Goal: Task Accomplishment & Management: Manage account settings

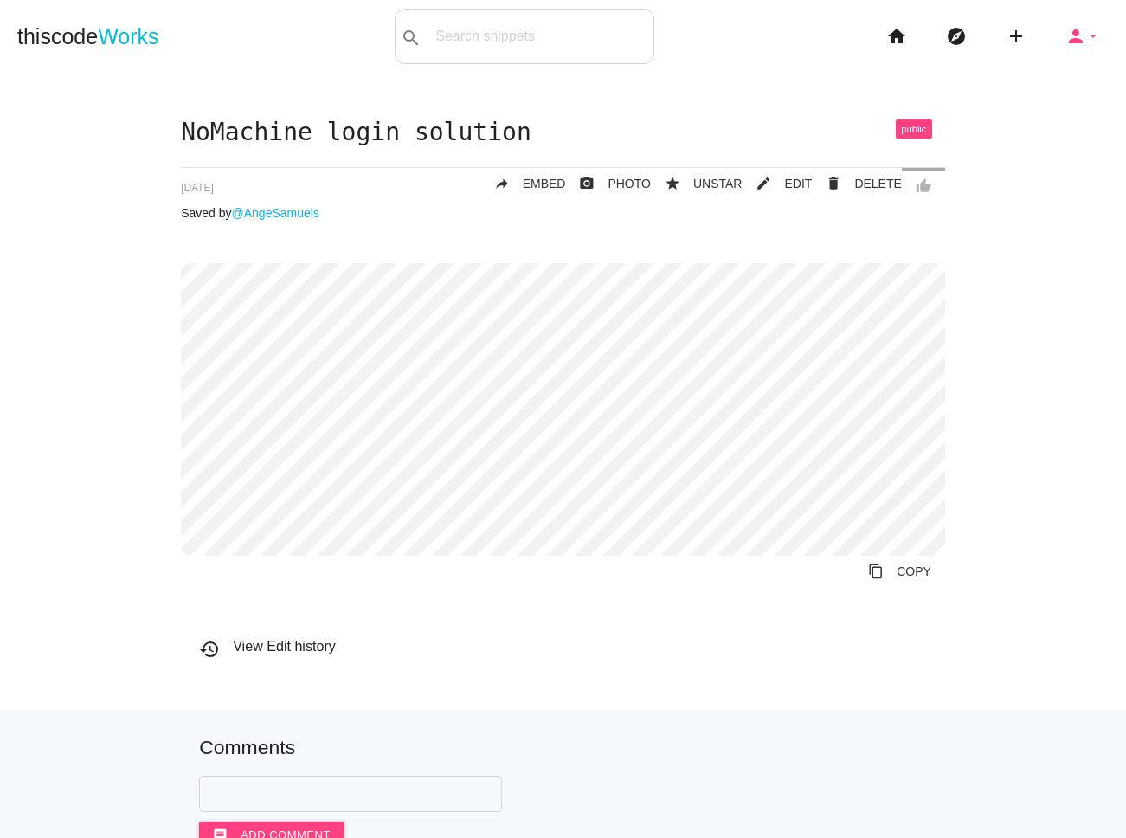
click at [1081, 36] on icon "person" at bounding box center [1076, 36] width 21 height 55
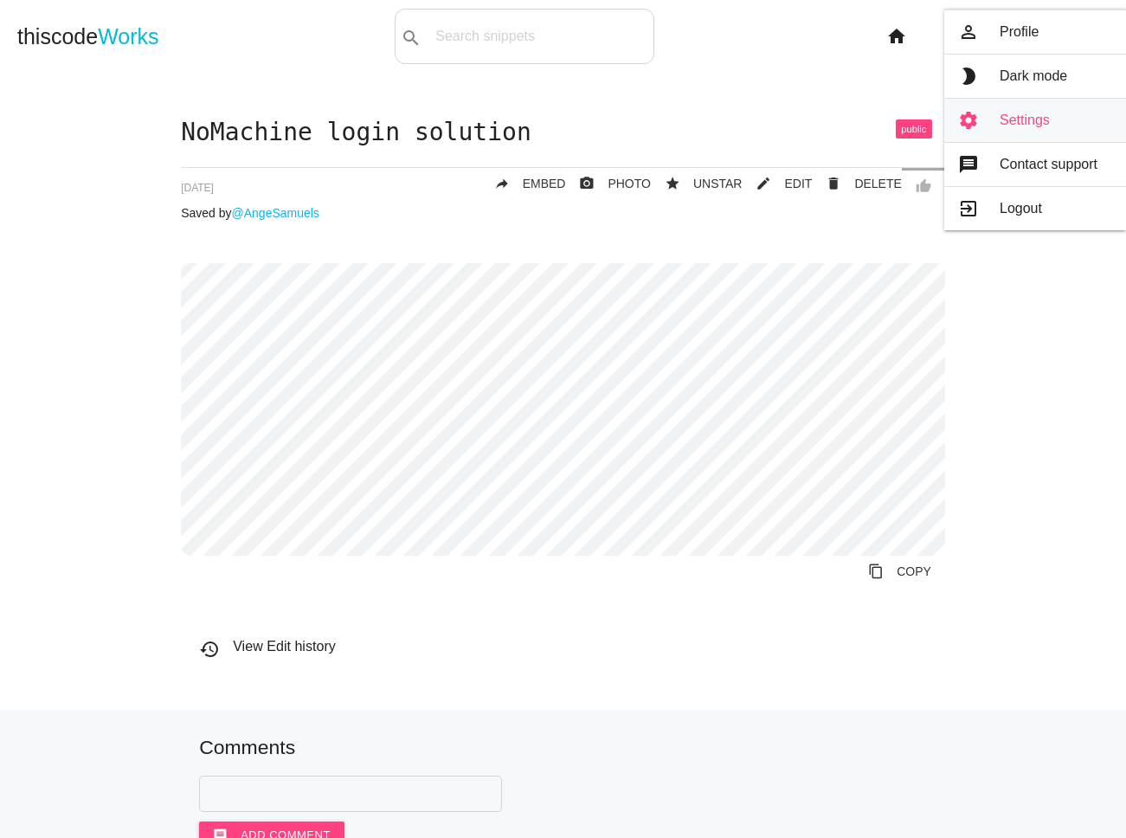
click at [1010, 118] on link "settings Settings" at bounding box center [1035, 120] width 182 height 43
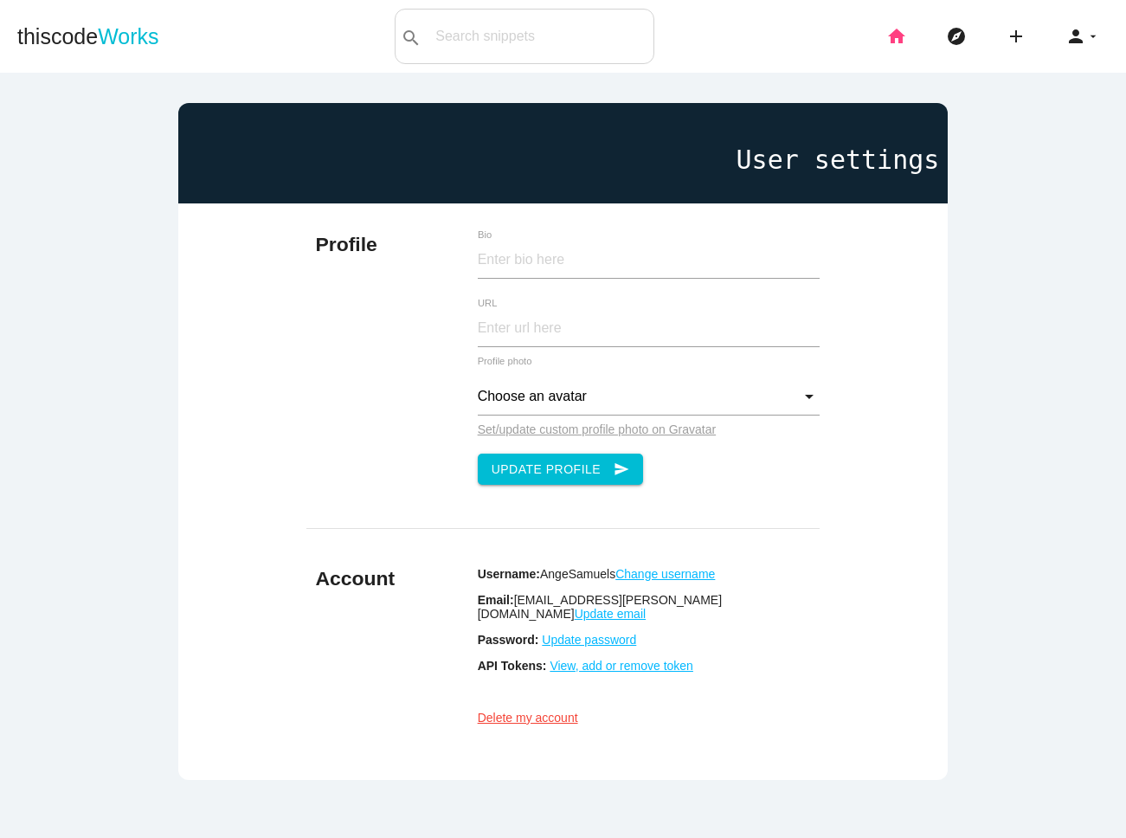
click at [896, 41] on icon "home" at bounding box center [896, 36] width 21 height 55
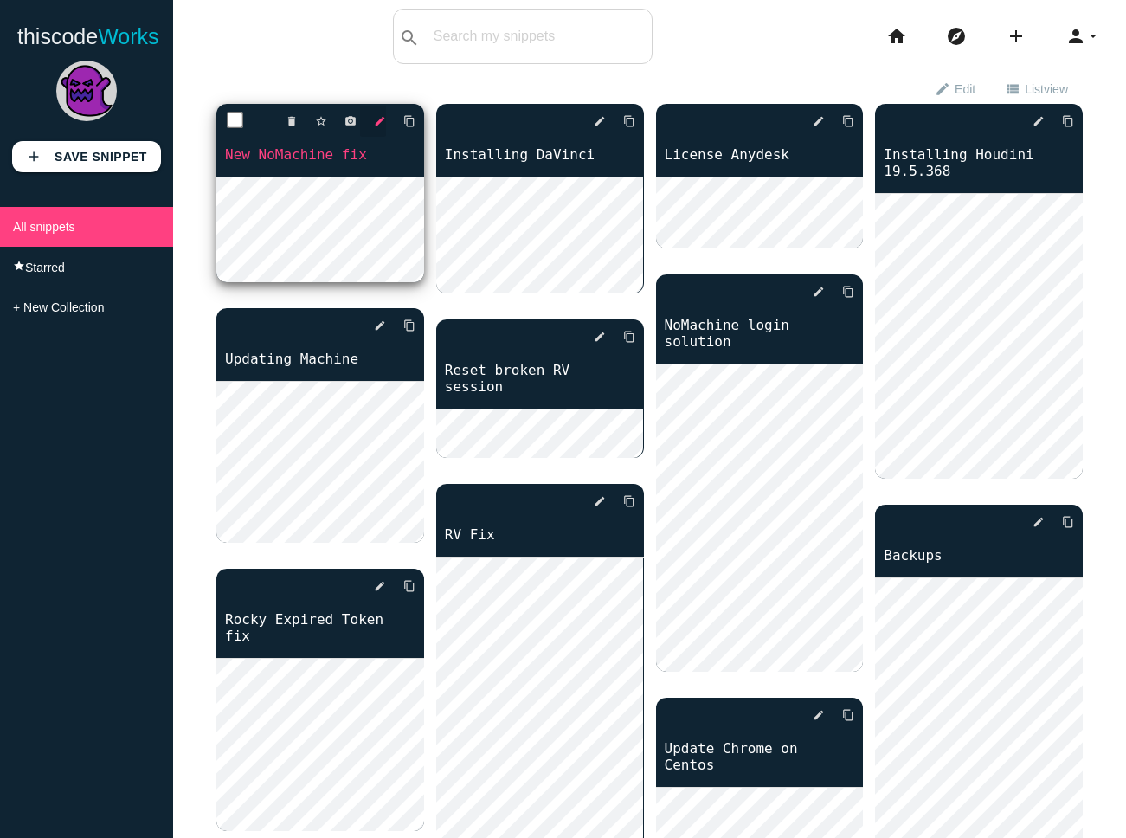
click at [384, 118] on icon "edit" at bounding box center [380, 121] width 12 height 31
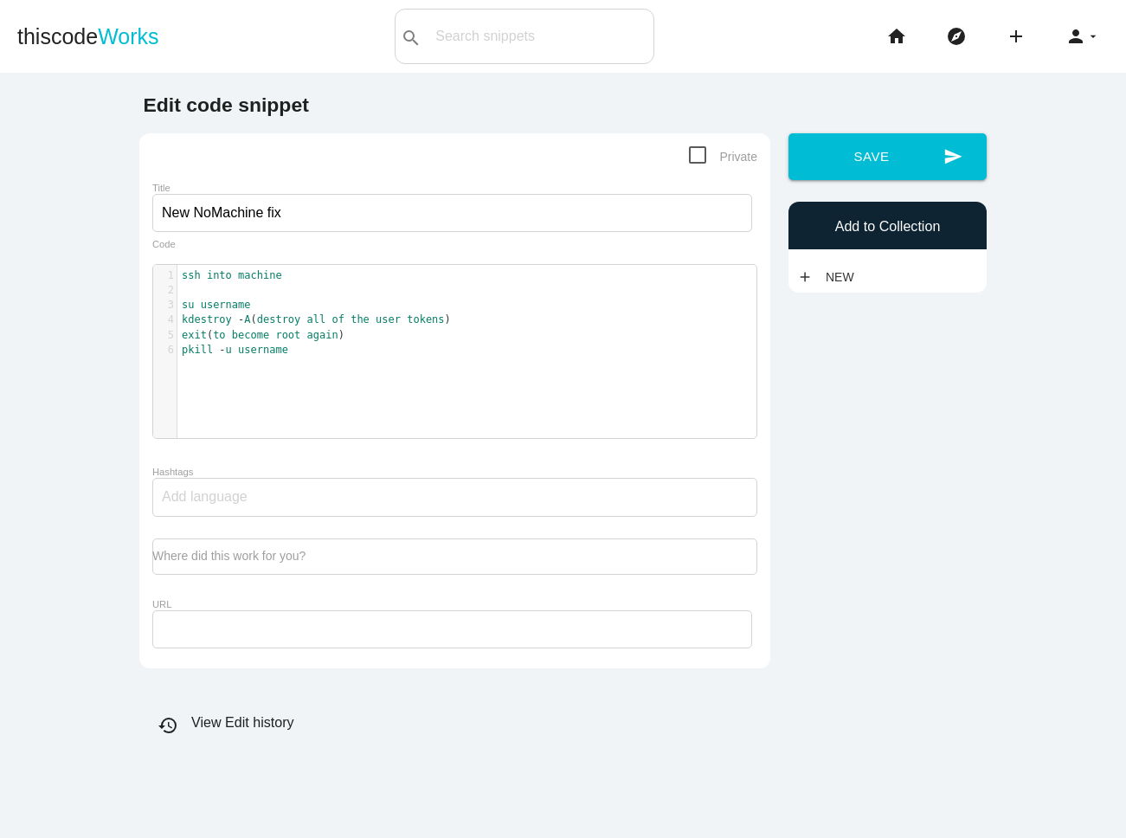
click at [699, 158] on span "Private" at bounding box center [723, 157] width 68 height 22
click at [699, 158] on input "Private" at bounding box center [694, 151] width 11 height 11
checkbox input "true"
click at [906, 161] on button "send Save" at bounding box center [888, 156] width 198 height 47
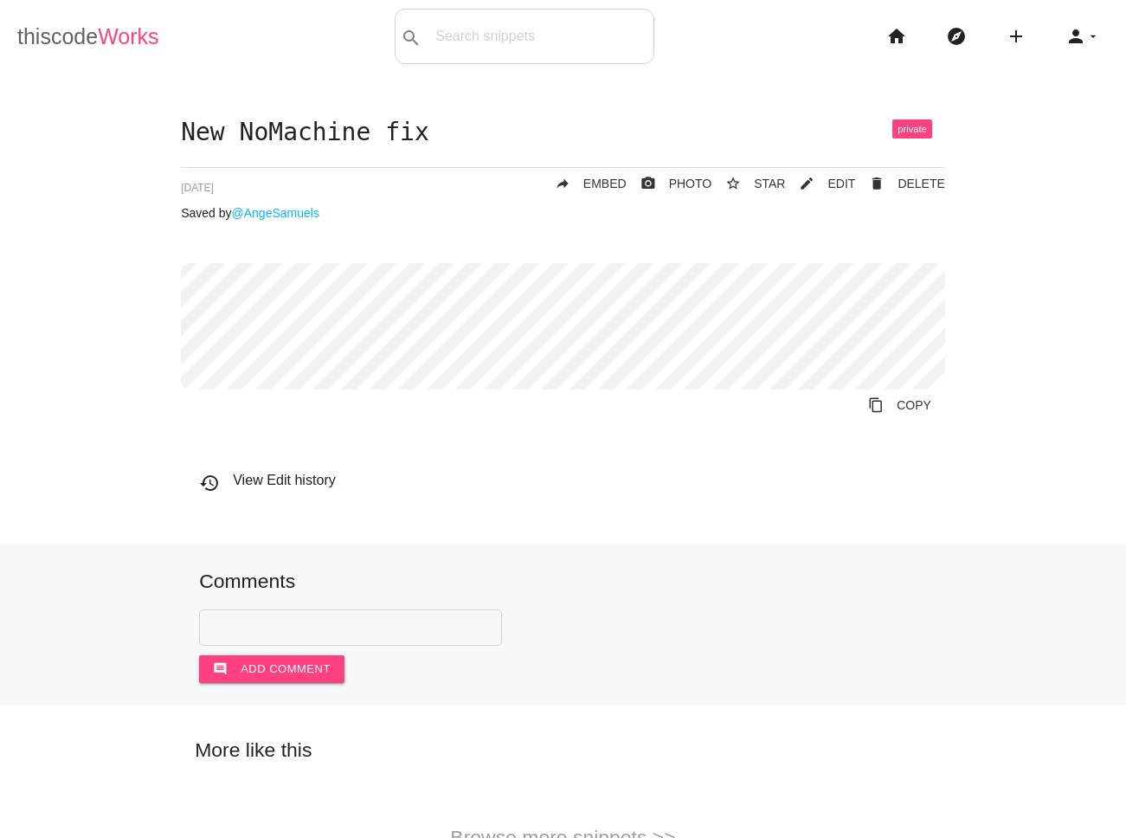
click at [99, 38] on span "Works" at bounding box center [128, 36] width 61 height 24
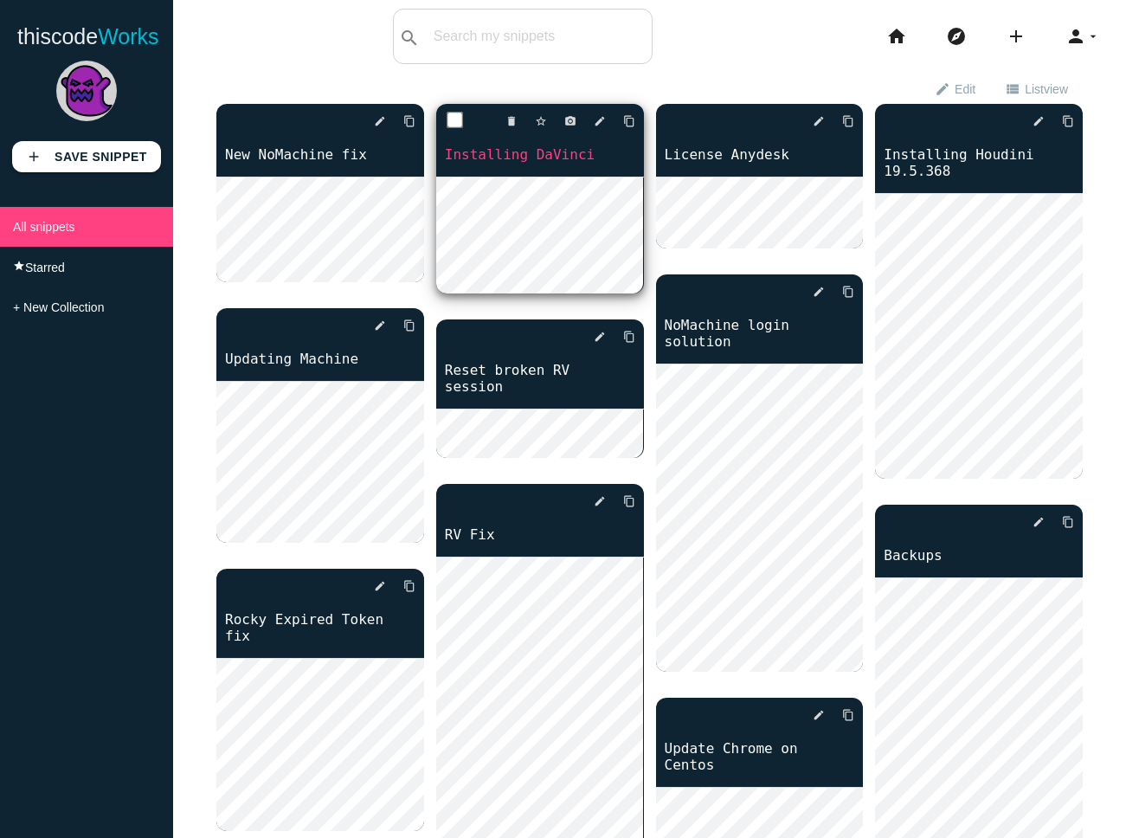
click at [534, 159] on link "Installing DaVinci" at bounding box center [540, 155] width 208 height 20
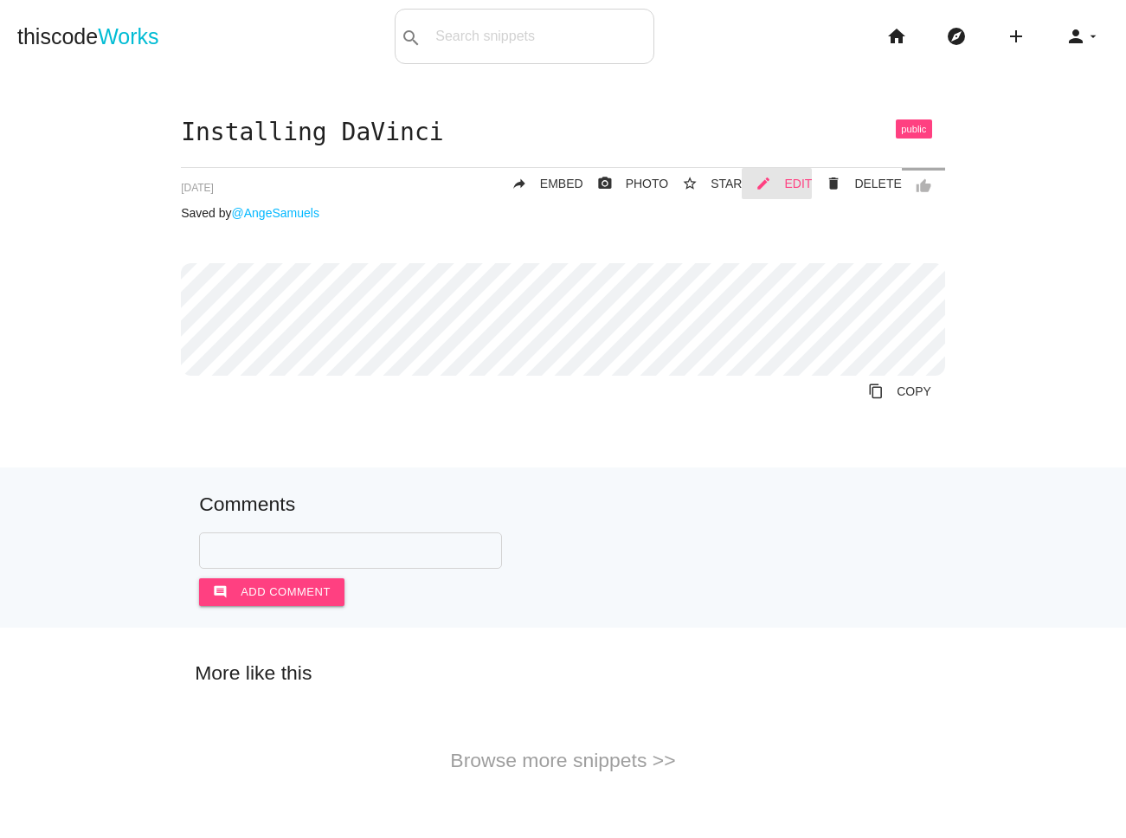
click at [790, 182] on span "EDIT" at bounding box center [798, 184] width 28 height 14
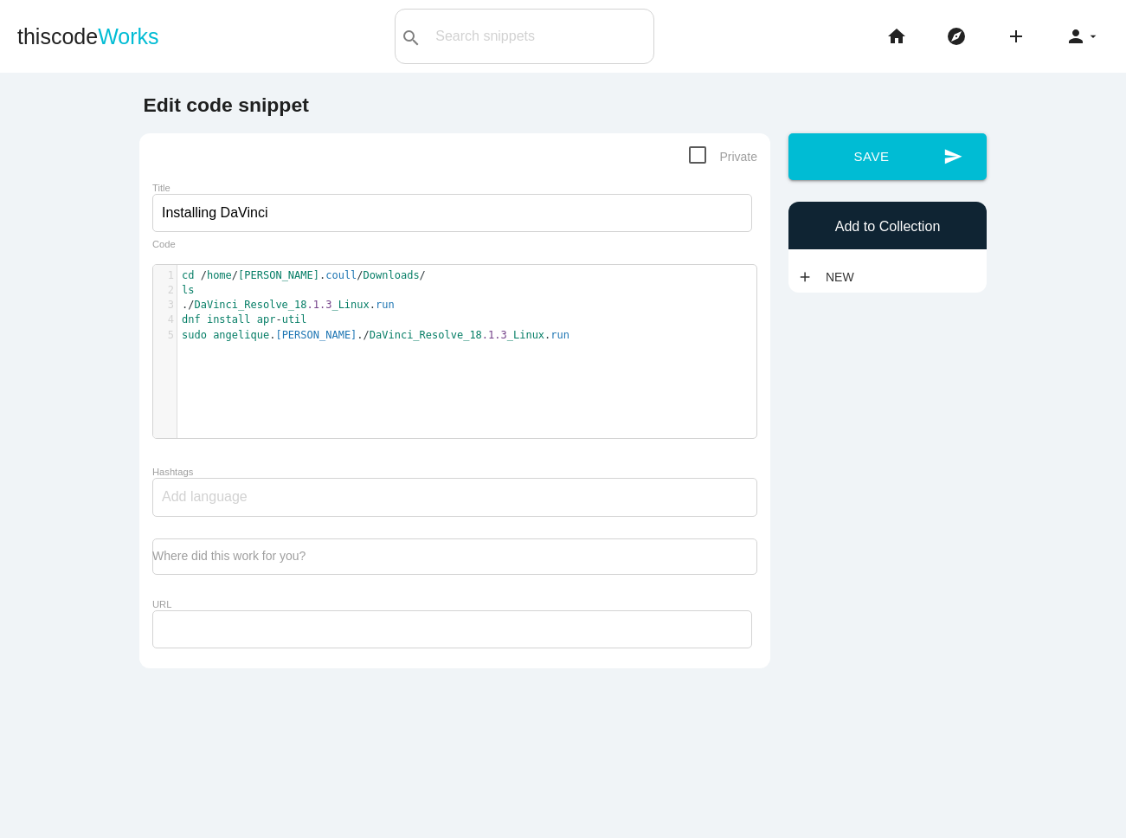
click at [700, 151] on span "Private" at bounding box center [723, 157] width 68 height 22
click at [700, 151] on input "Private" at bounding box center [694, 151] width 11 height 11
checkbox input "true"
click at [861, 145] on button "send Save" at bounding box center [888, 156] width 198 height 47
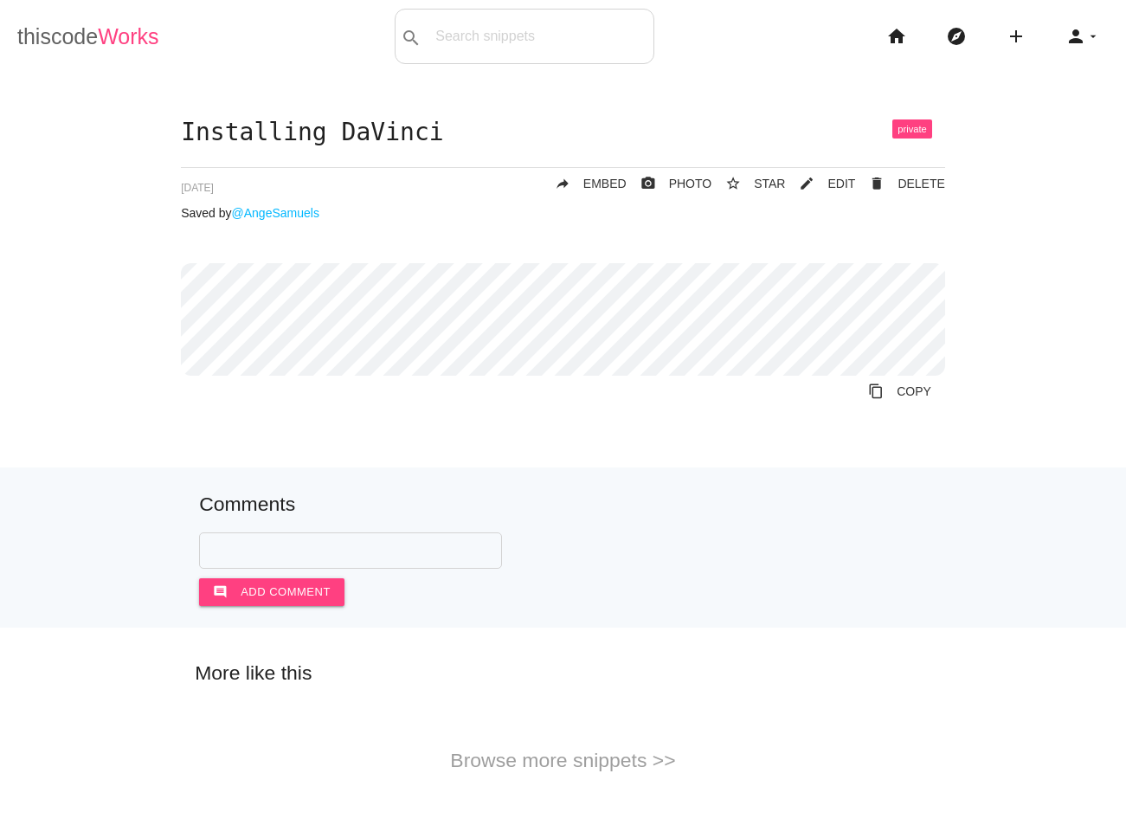
click at [131, 42] on span "Works" at bounding box center [128, 36] width 61 height 24
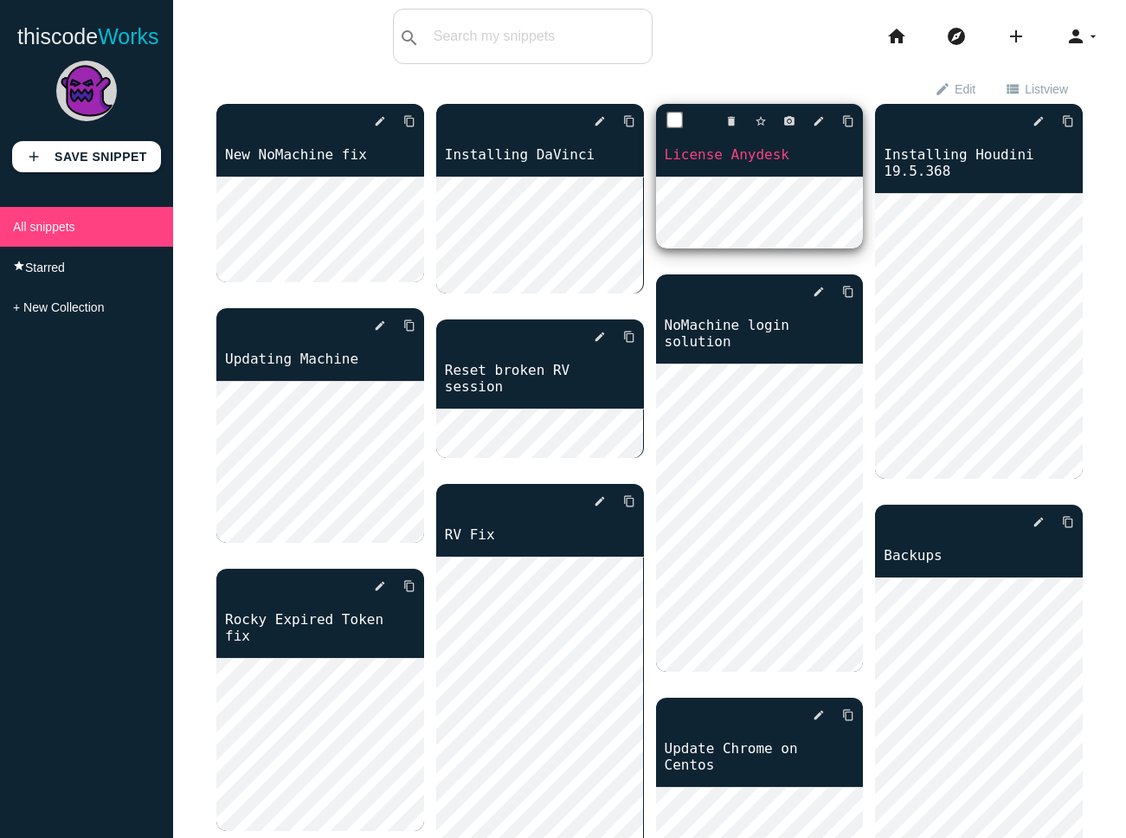
click at [847, 147] on link "License Anydesk" at bounding box center [760, 155] width 208 height 20
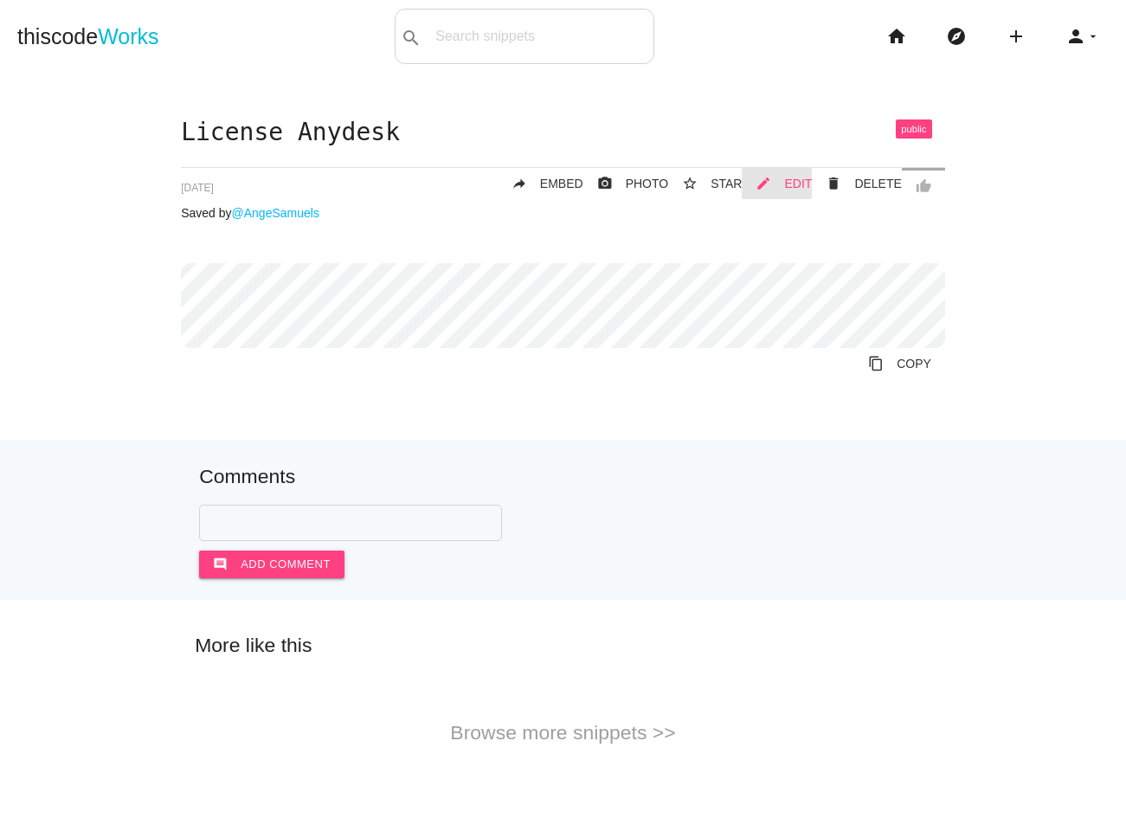
click at [796, 183] on span "EDIT" at bounding box center [798, 184] width 28 height 14
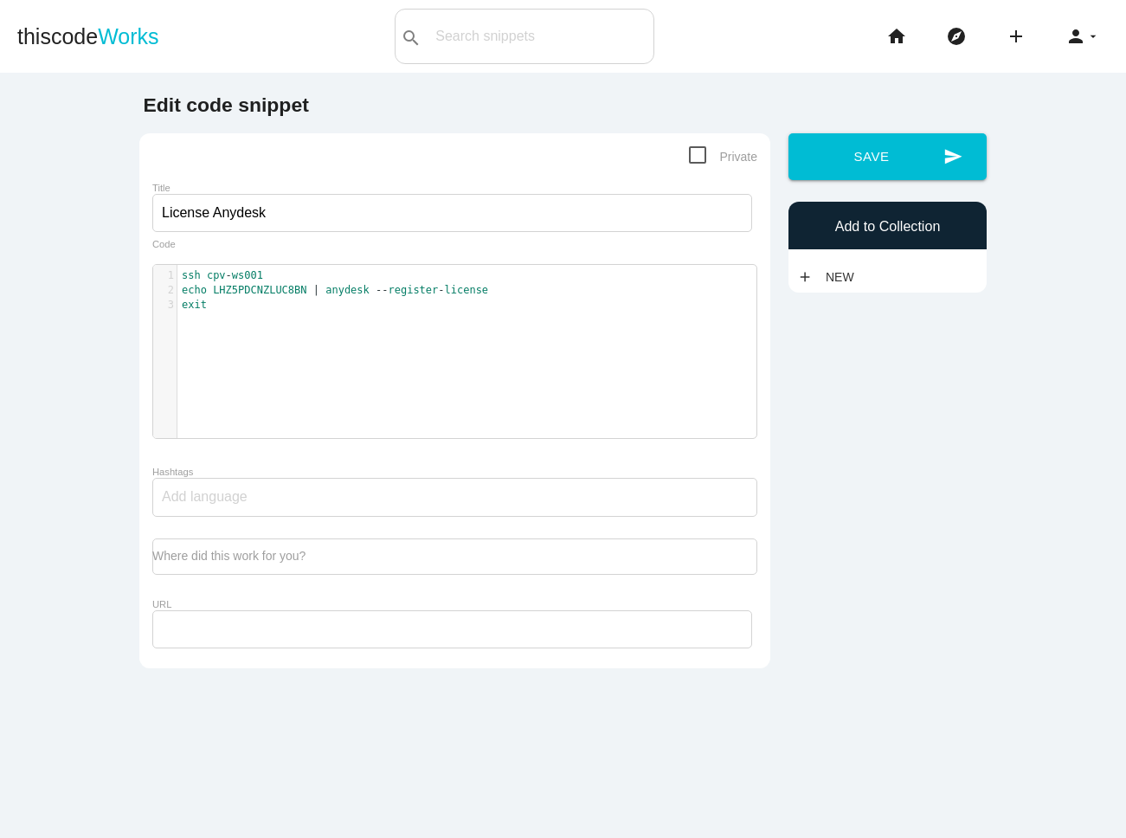
drag, startPoint x: 700, startPoint y: 152, endPoint x: 773, endPoint y: 153, distance: 72.7
click at [700, 152] on span "Private" at bounding box center [723, 157] width 68 height 22
click at [700, 152] on input "Private" at bounding box center [694, 151] width 11 height 11
checkbox input "true"
click at [883, 155] on button "send Save" at bounding box center [888, 156] width 198 height 47
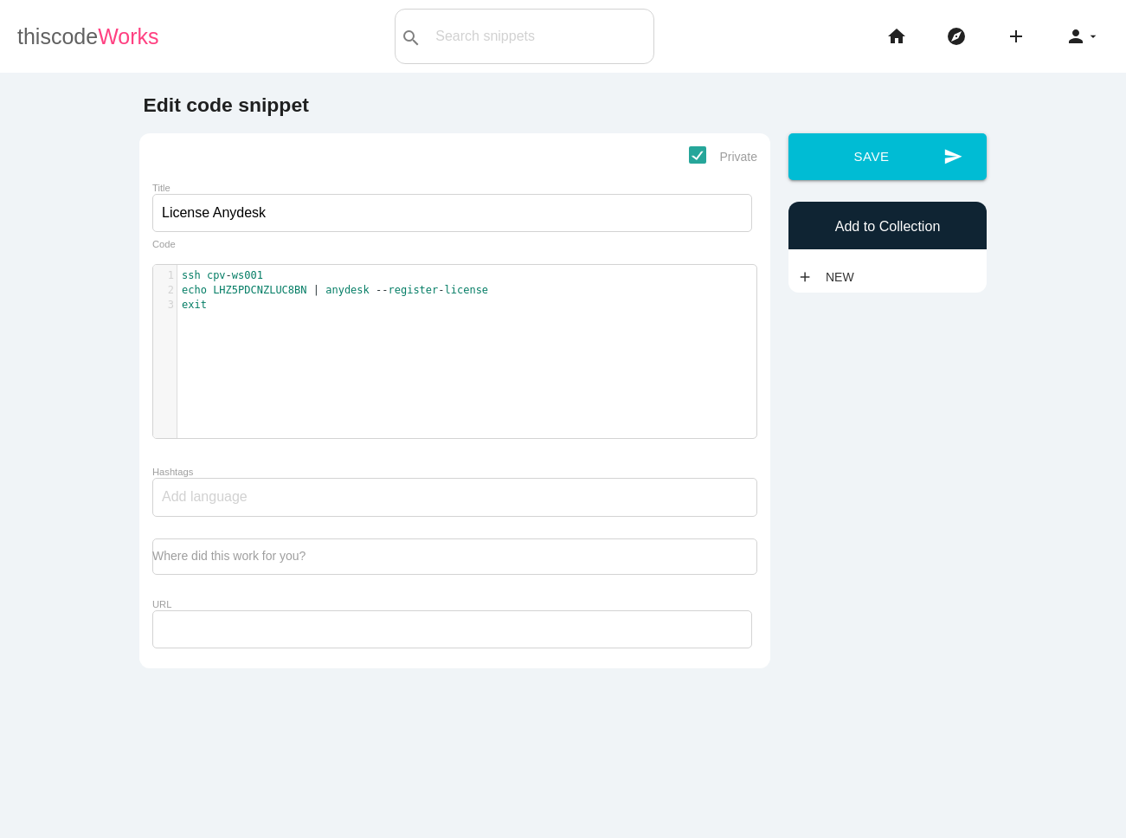
click at [57, 44] on link "thiscode Works" at bounding box center [88, 36] width 142 height 55
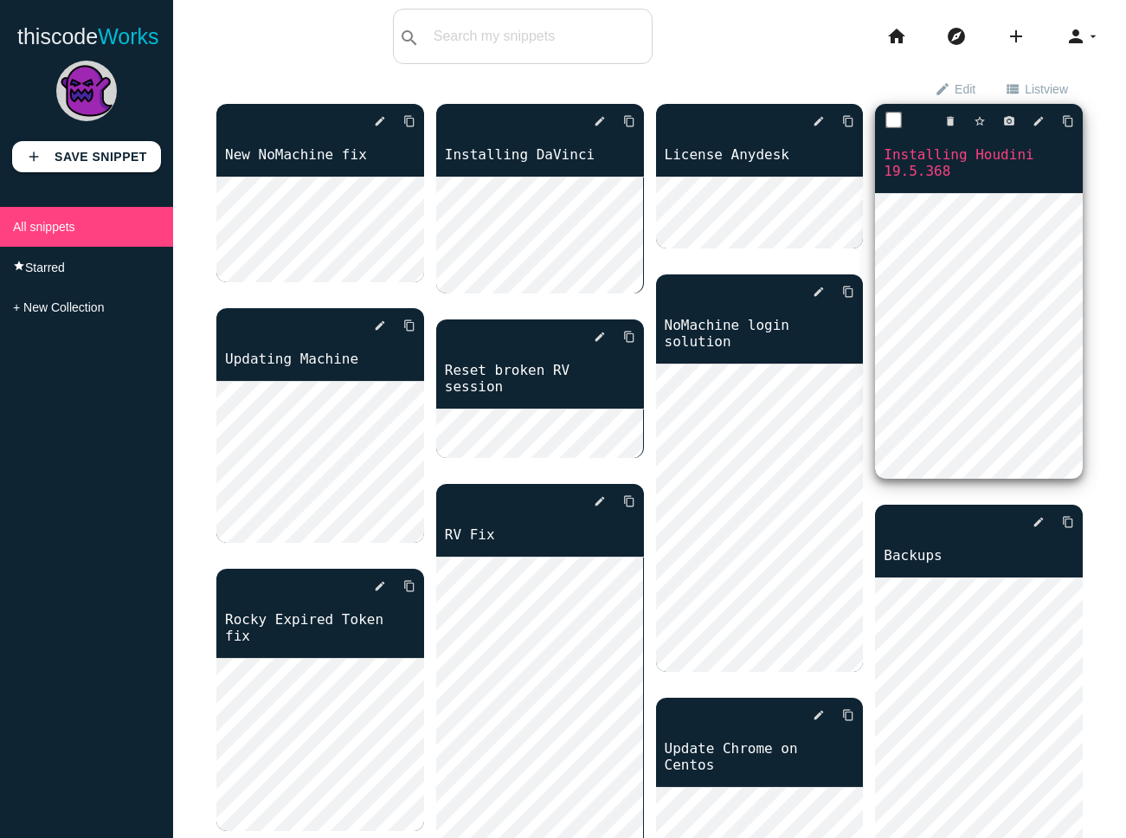
click at [1039, 180] on div "delete star_border photo_camera edit content_copy Installing Houdini 19.5.368" at bounding box center [979, 148] width 208 height 89
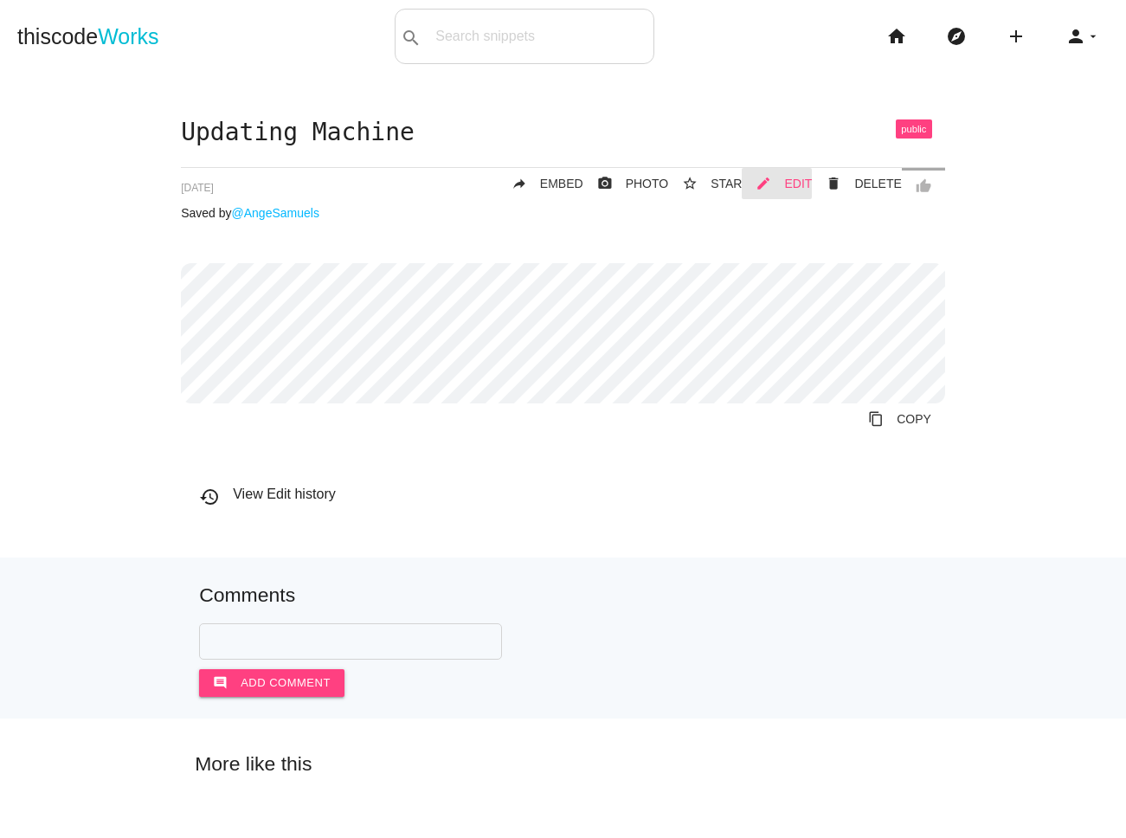
click at [798, 184] on span "EDIT" at bounding box center [798, 184] width 28 height 14
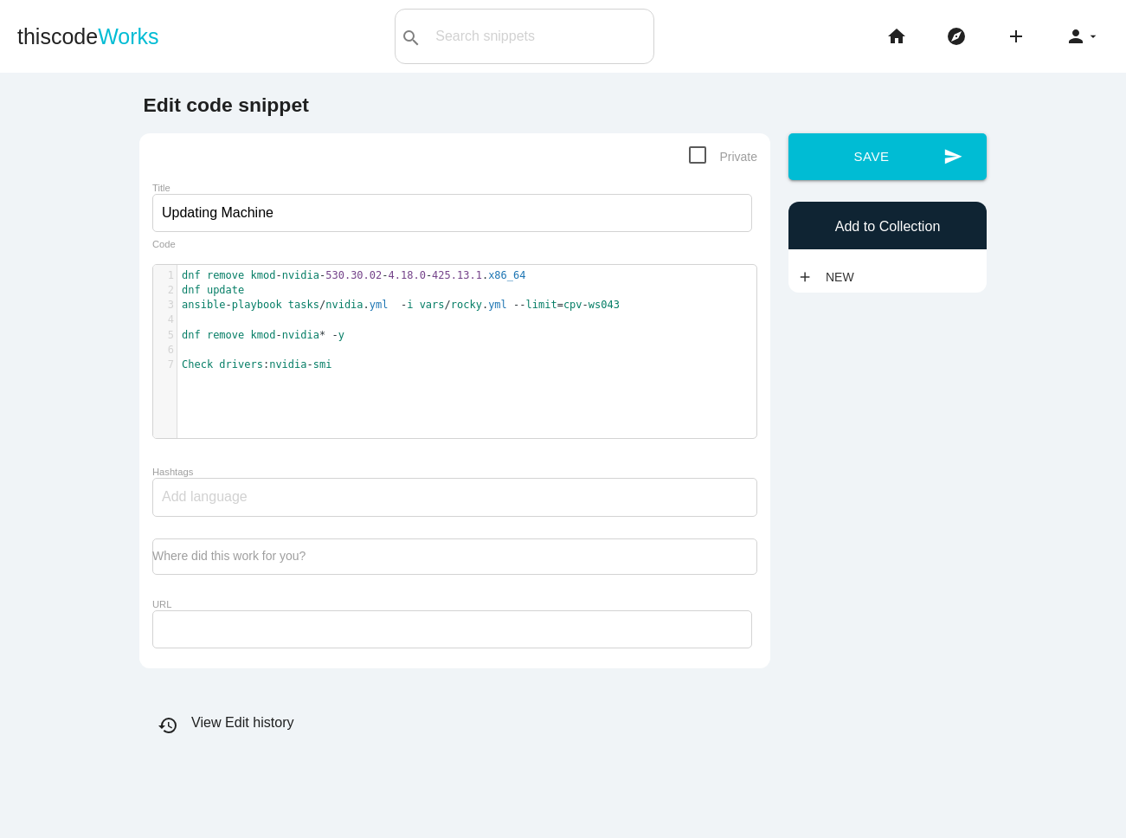
click at [694, 150] on span "Private" at bounding box center [723, 157] width 68 height 22
click at [694, 150] on input "Private" at bounding box center [694, 151] width 11 height 11
checkbox input "true"
click at [949, 163] on icon "send" at bounding box center [953, 156] width 19 height 47
click at [81, 31] on link "thiscode Works" at bounding box center [88, 36] width 142 height 55
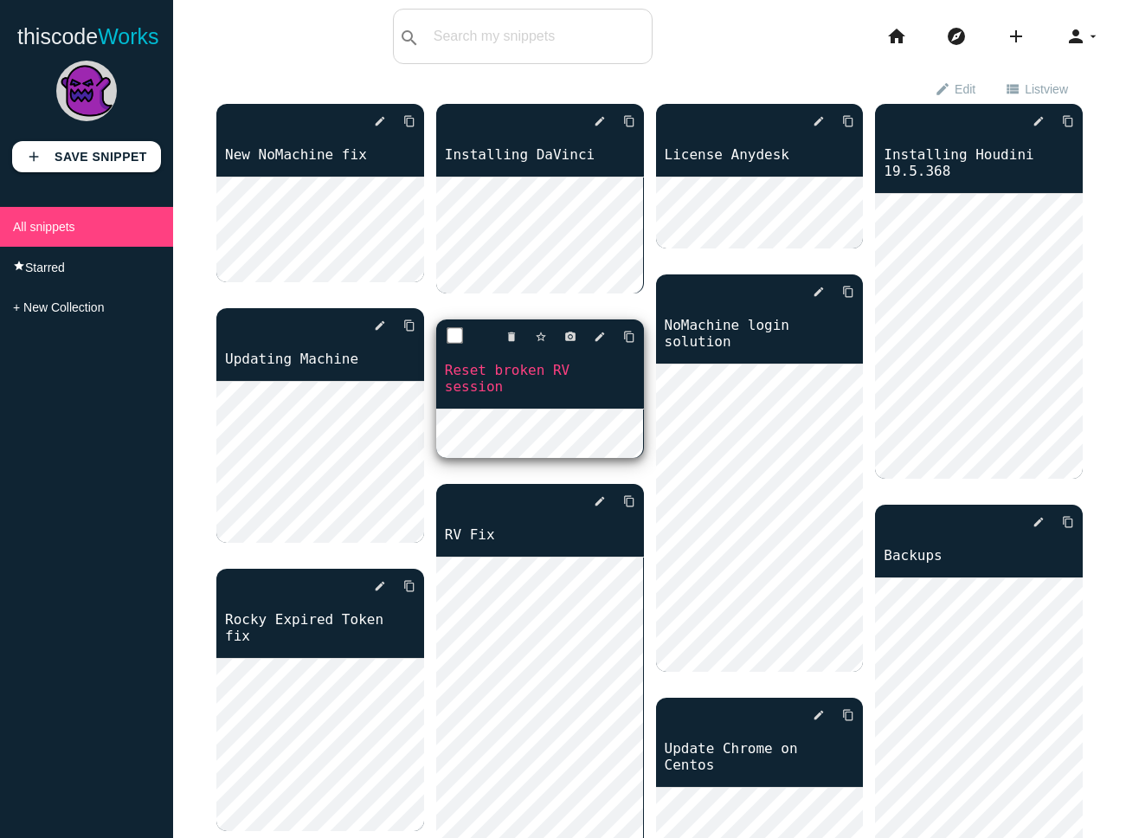
click at [583, 367] on link "Reset broken RV session" at bounding box center [540, 378] width 208 height 36
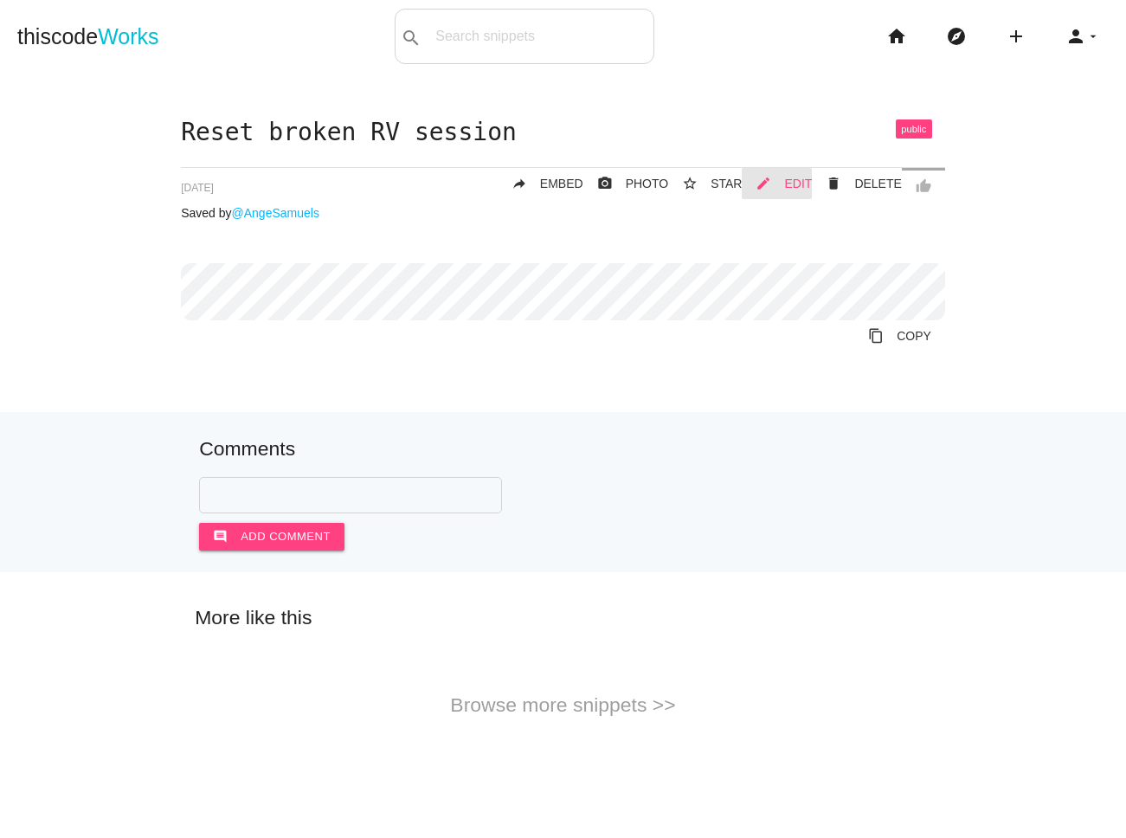
click at [793, 183] on span "EDIT" at bounding box center [798, 184] width 28 height 14
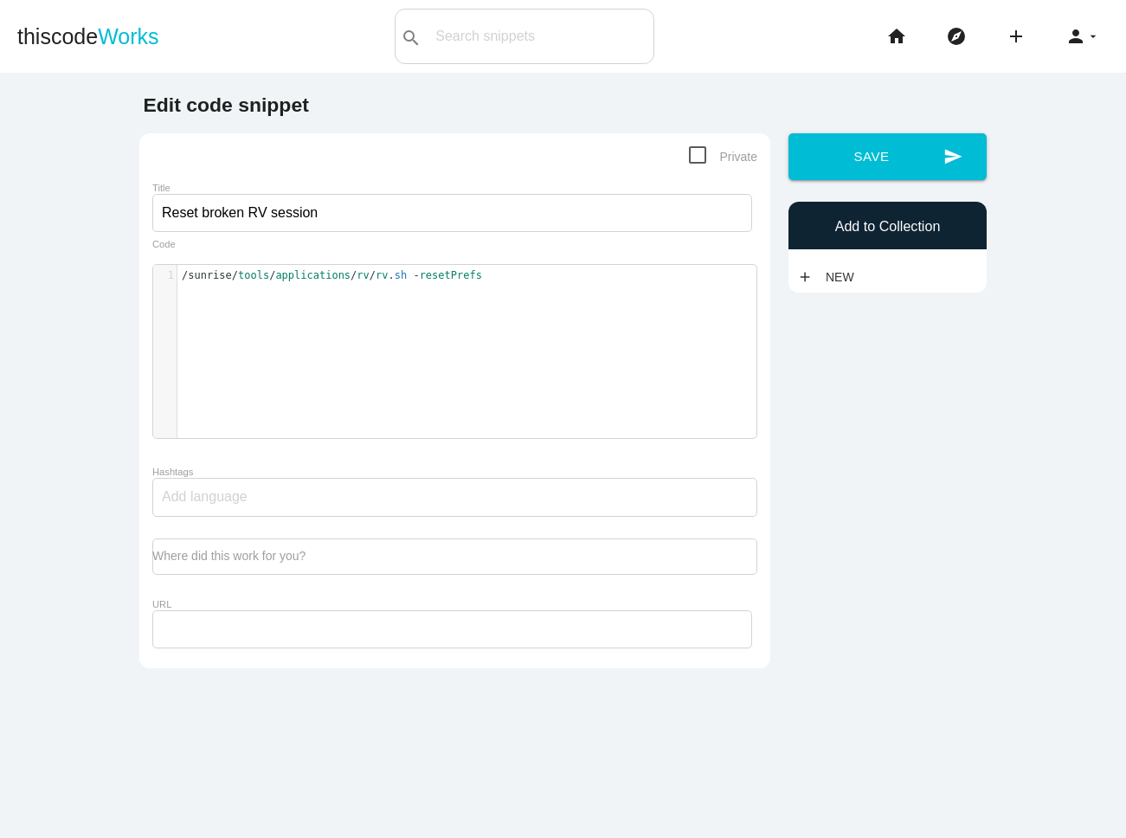
click at [706, 152] on span "Private" at bounding box center [723, 157] width 68 height 22
click at [700, 152] on input "Private" at bounding box center [694, 151] width 11 height 11
checkbox input "true"
click at [887, 161] on button "send Save" at bounding box center [888, 156] width 198 height 47
click at [72, 35] on link "thiscode Works" at bounding box center [88, 36] width 142 height 55
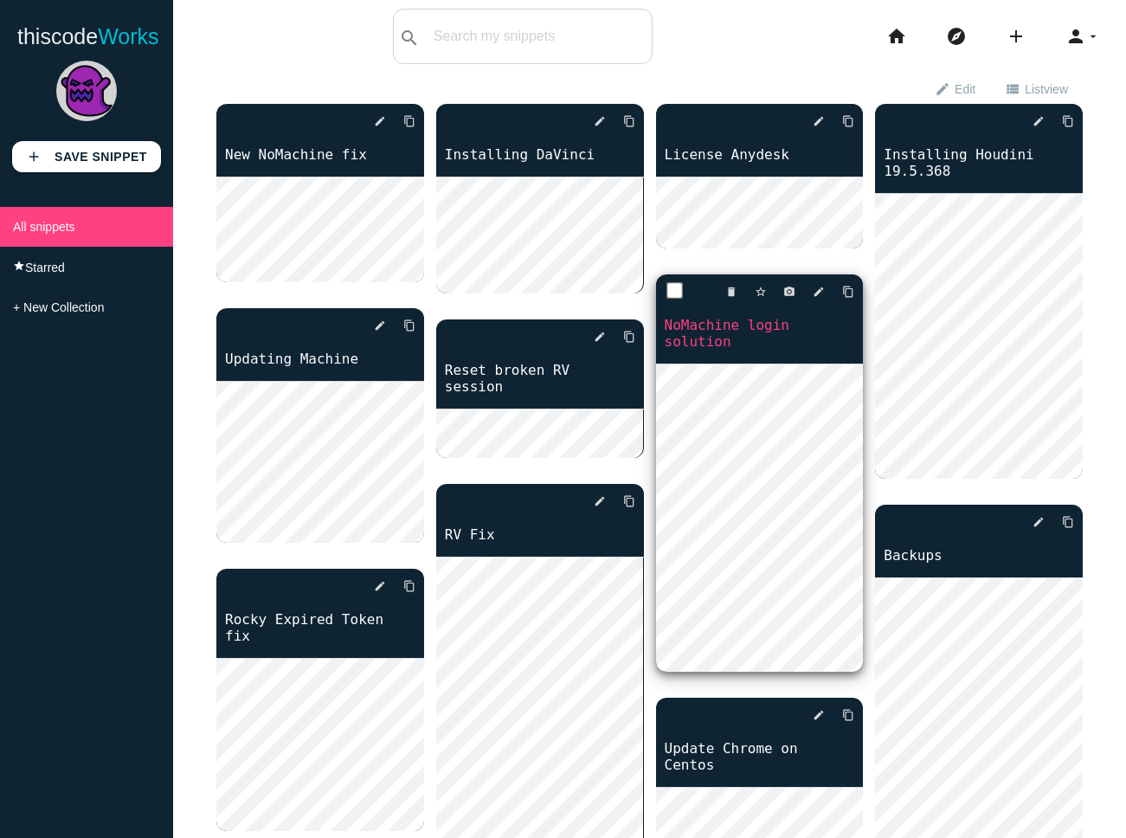
click at [821, 340] on link "NoMachine login solution" at bounding box center [760, 333] width 208 height 36
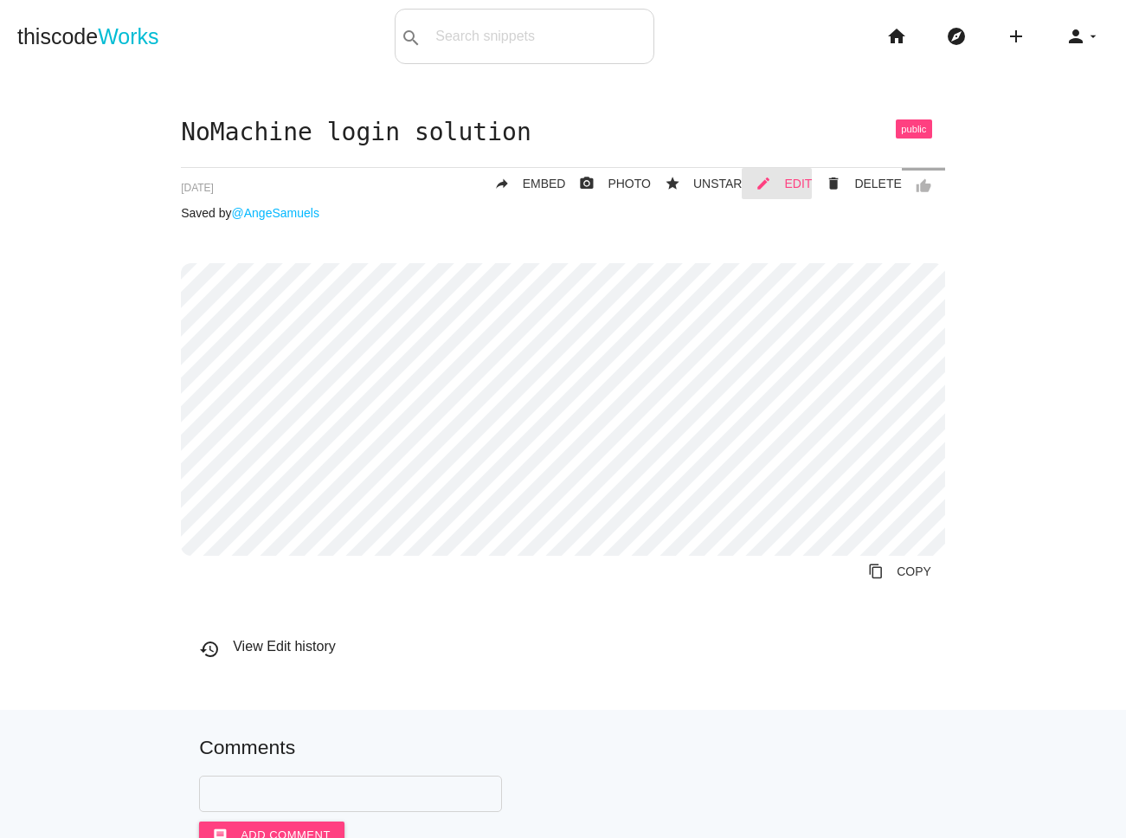
click at [792, 191] on link "mode_edit EDIT" at bounding box center [777, 183] width 70 height 31
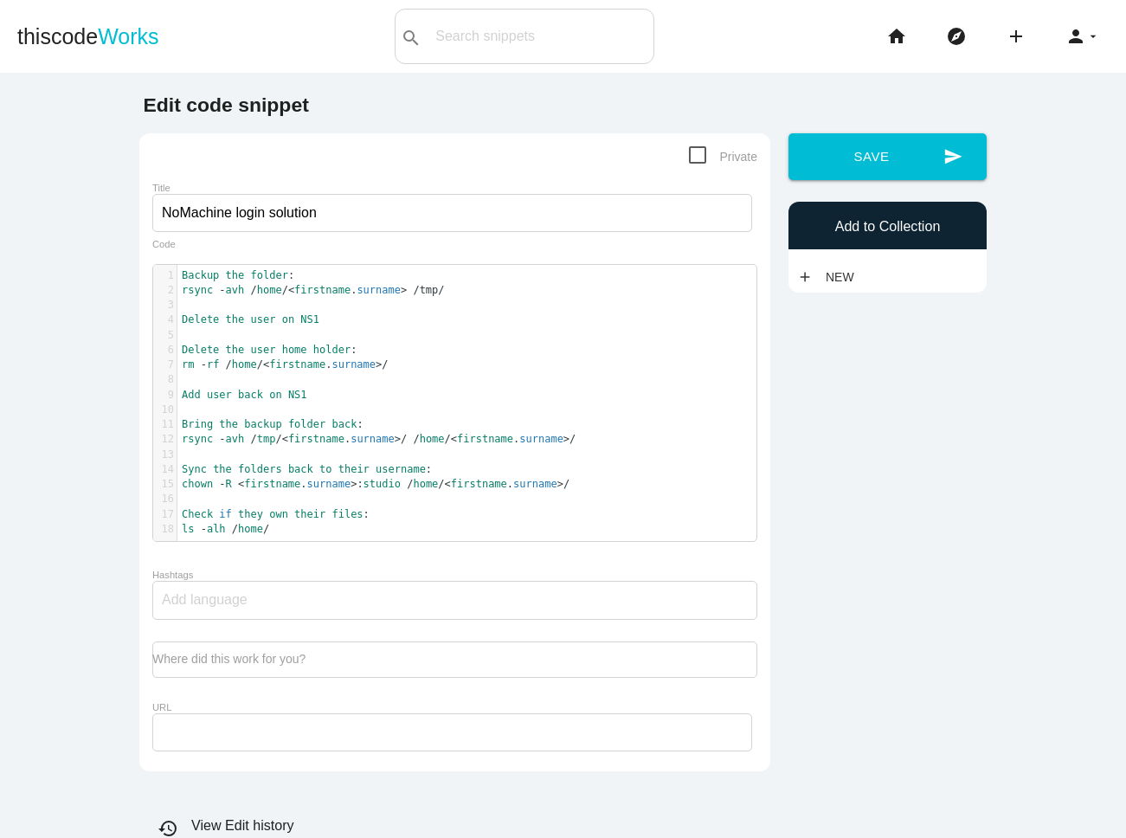
click at [699, 151] on span "Private" at bounding box center [723, 157] width 68 height 22
click at [699, 151] on input "Private" at bounding box center [694, 151] width 11 height 11
checkbox input "true"
click at [945, 150] on icon "send" at bounding box center [953, 156] width 19 height 47
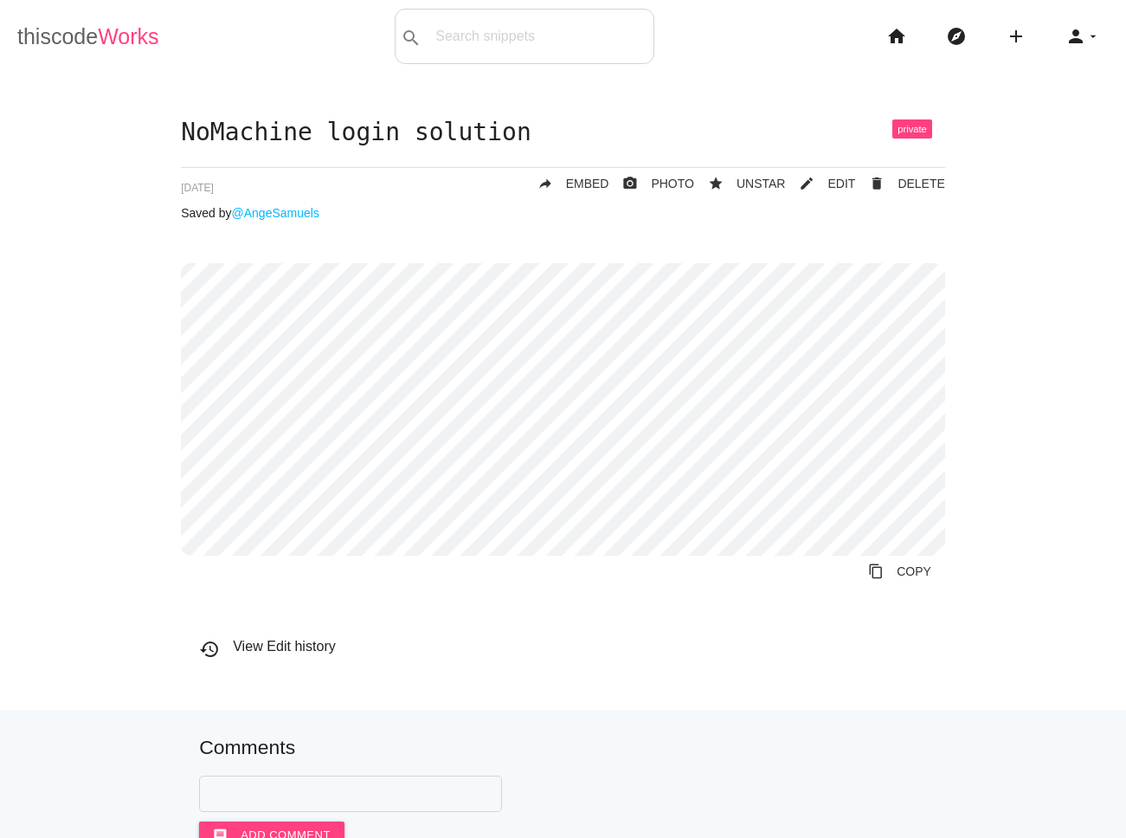
click at [81, 35] on link "thiscode Works" at bounding box center [88, 36] width 142 height 55
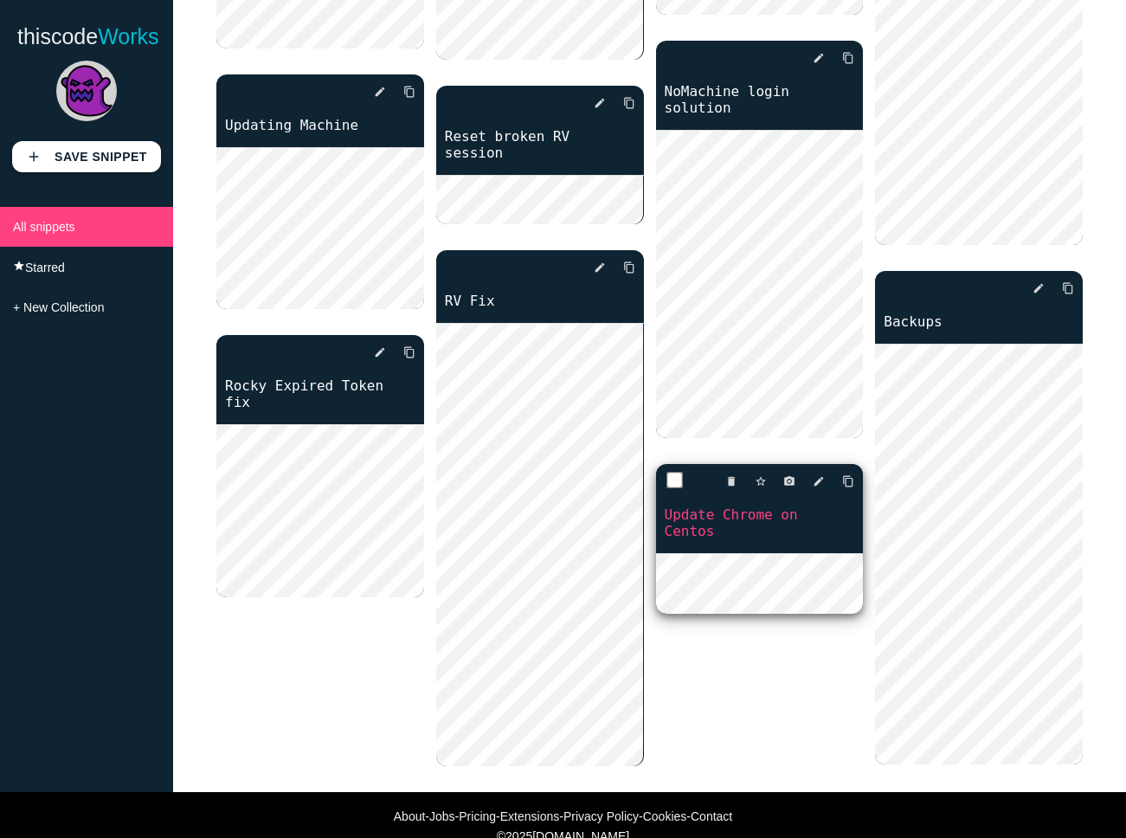
scroll to position [251, 0]
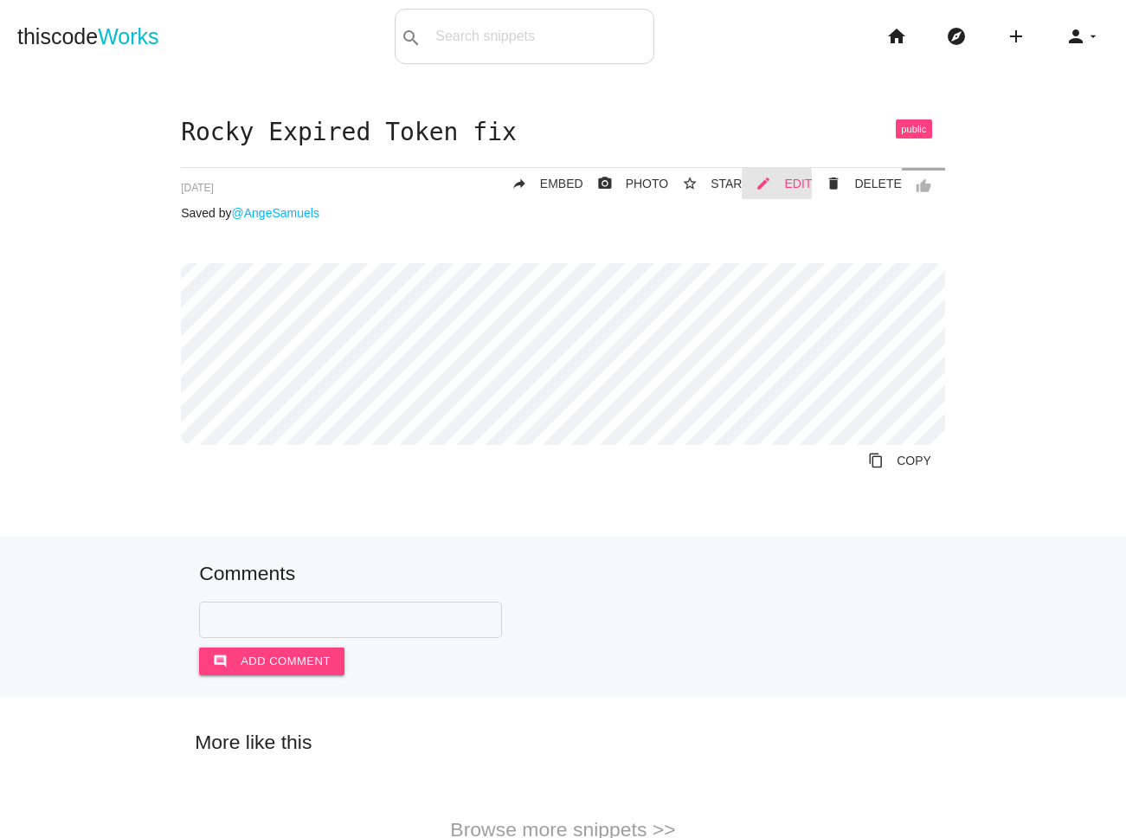
click at [793, 179] on span "EDIT" at bounding box center [798, 184] width 28 height 14
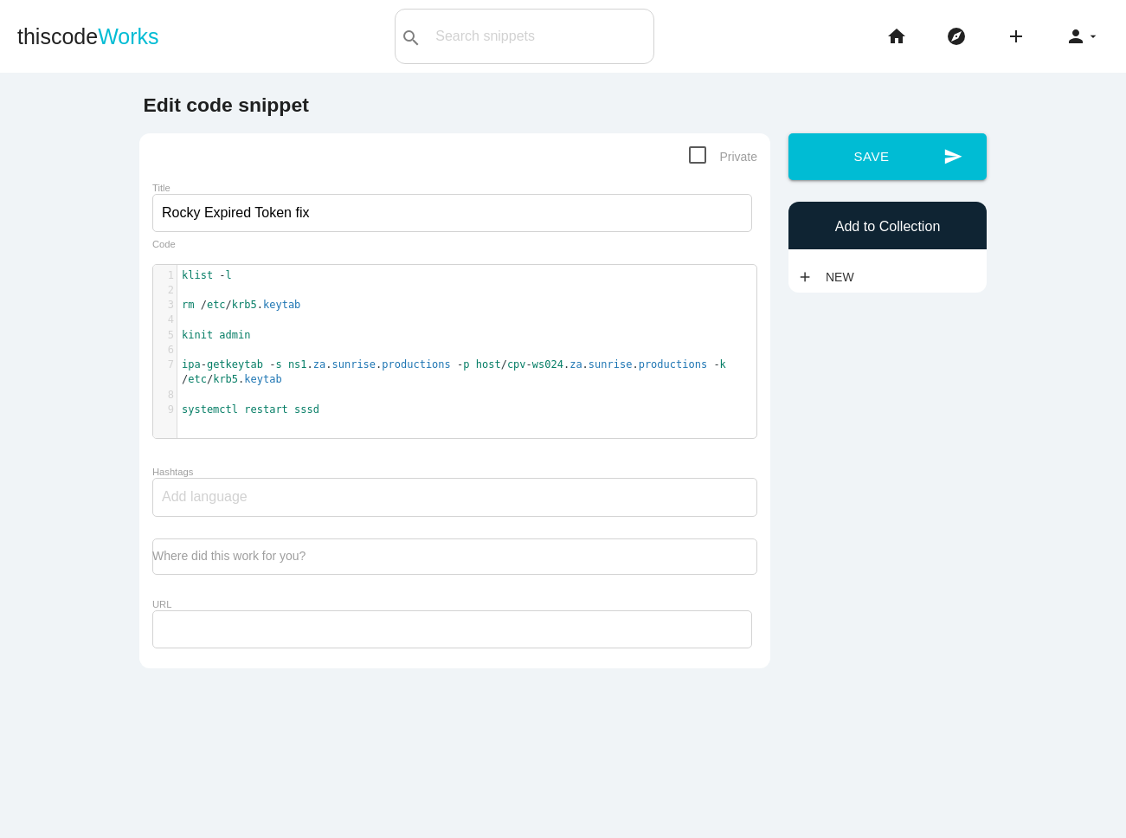
drag, startPoint x: 697, startPoint y: 150, endPoint x: 789, endPoint y: 159, distance: 92.3
click at [696, 150] on span "Private" at bounding box center [723, 157] width 68 height 22
click at [696, 150] on input "Private" at bounding box center [694, 151] width 11 height 11
checkbox input "true"
click at [895, 158] on button "send Save" at bounding box center [888, 156] width 198 height 47
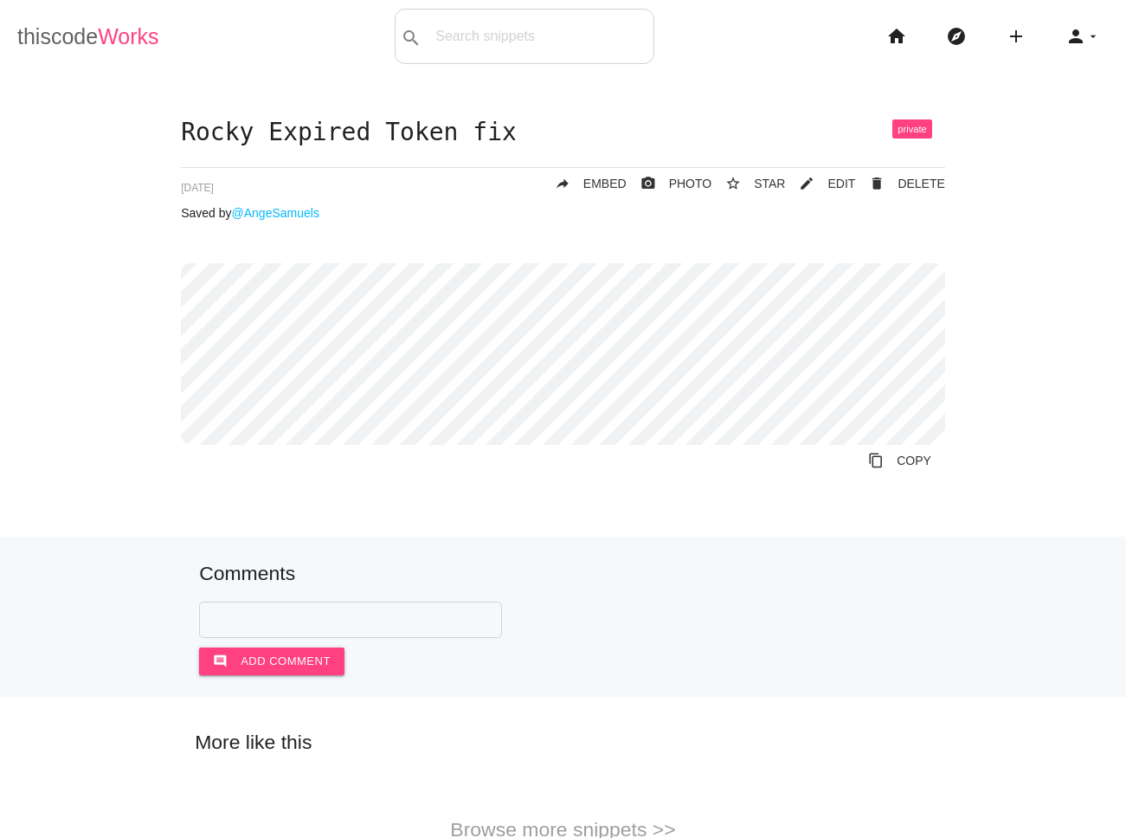
click at [113, 38] on span "Works" at bounding box center [128, 36] width 61 height 24
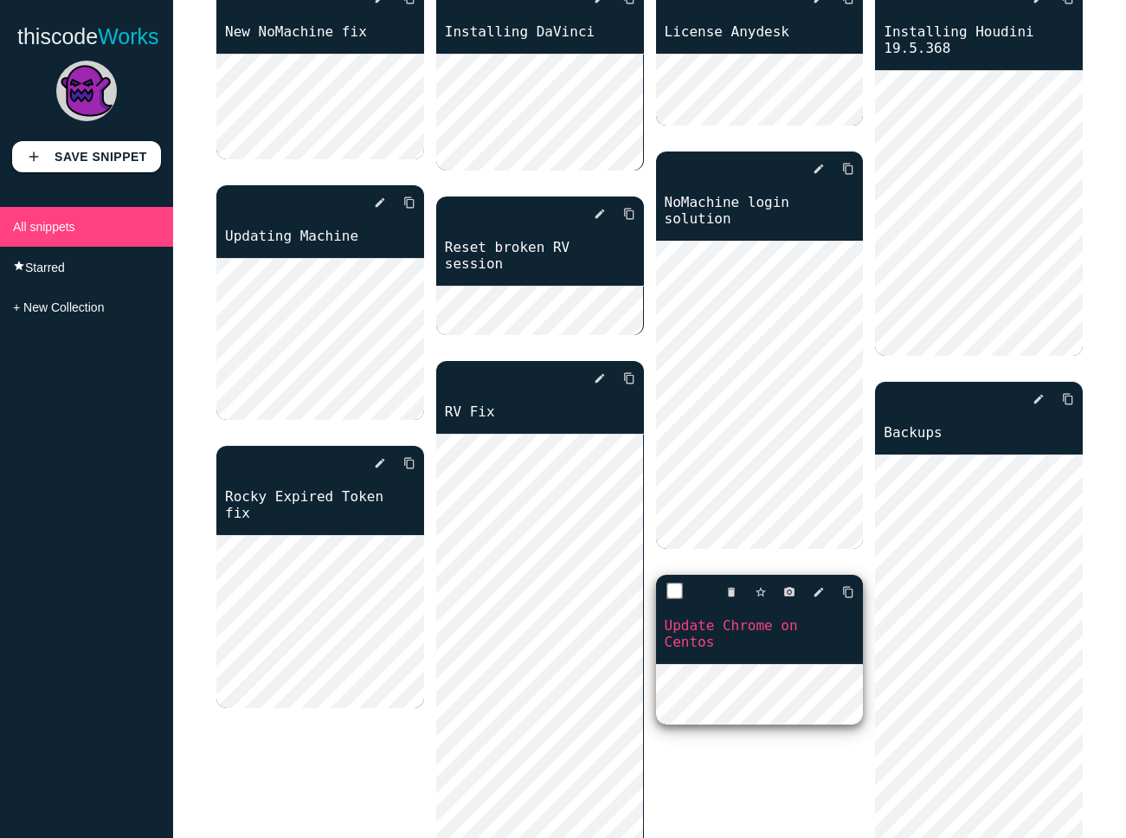
scroll to position [267, 0]
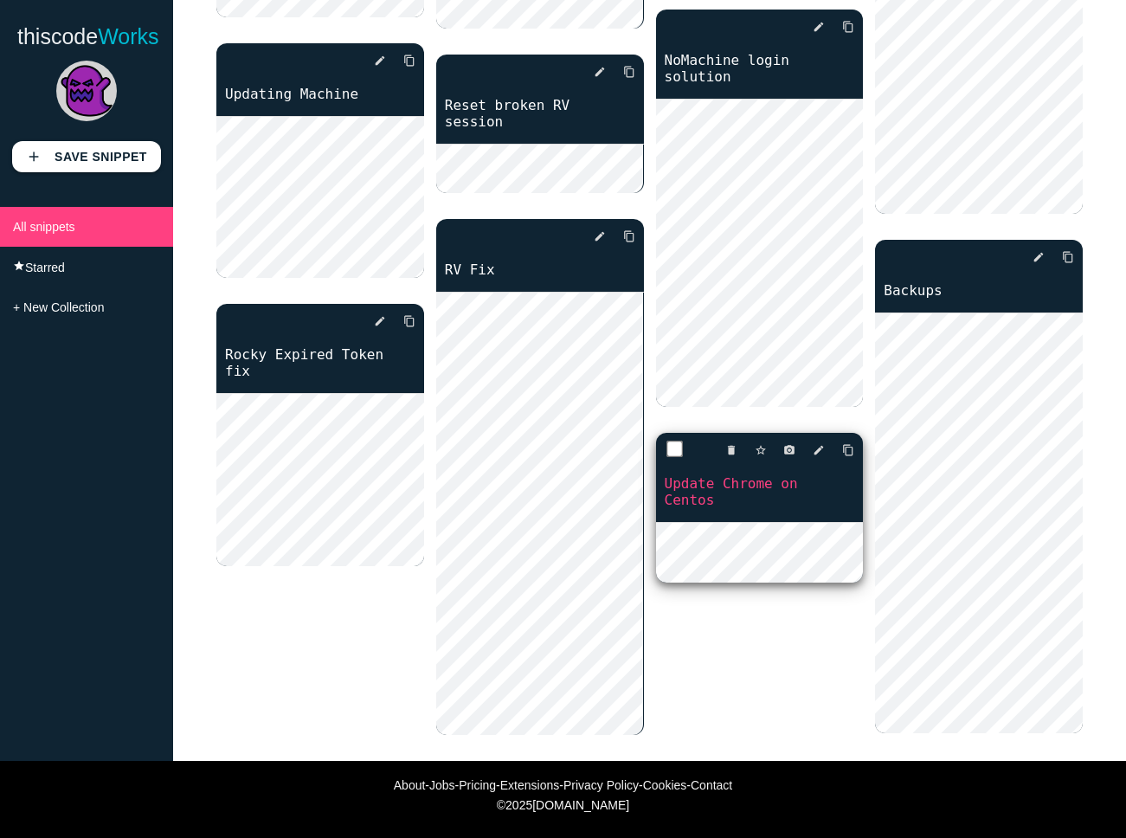
click at [788, 503] on link "Update Chrome on Centos" at bounding box center [760, 492] width 208 height 36
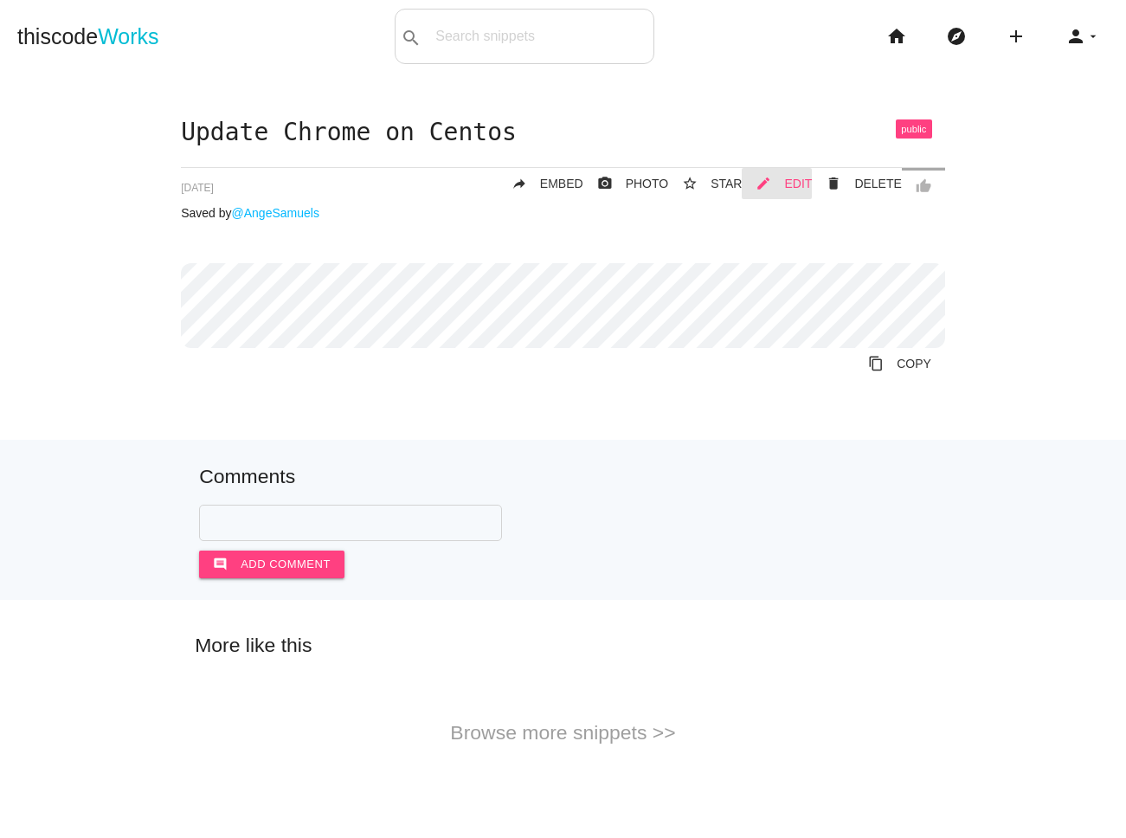
click at [797, 184] on span "EDIT" at bounding box center [798, 184] width 28 height 14
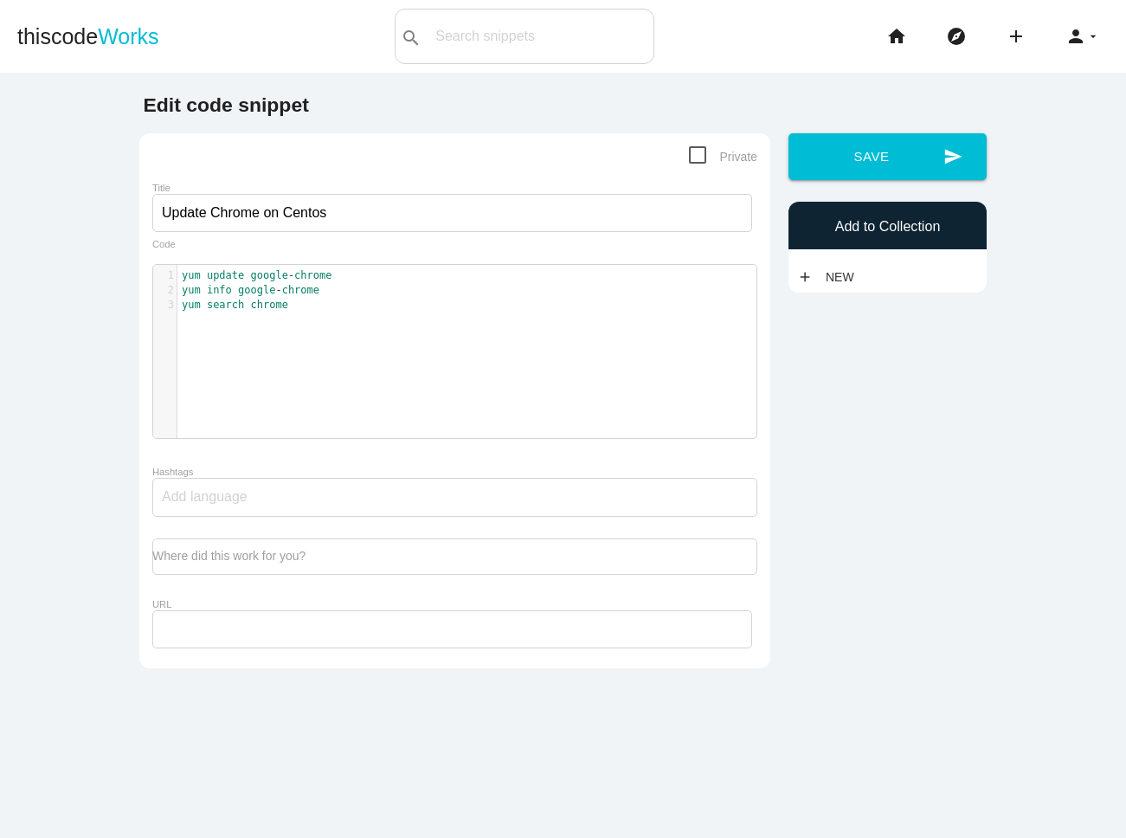
click at [697, 150] on span "Private" at bounding box center [723, 157] width 68 height 22
click at [697, 150] on input "Private" at bounding box center [694, 151] width 11 height 11
checkbox input "true"
click at [869, 166] on button "send Save" at bounding box center [888, 156] width 198 height 47
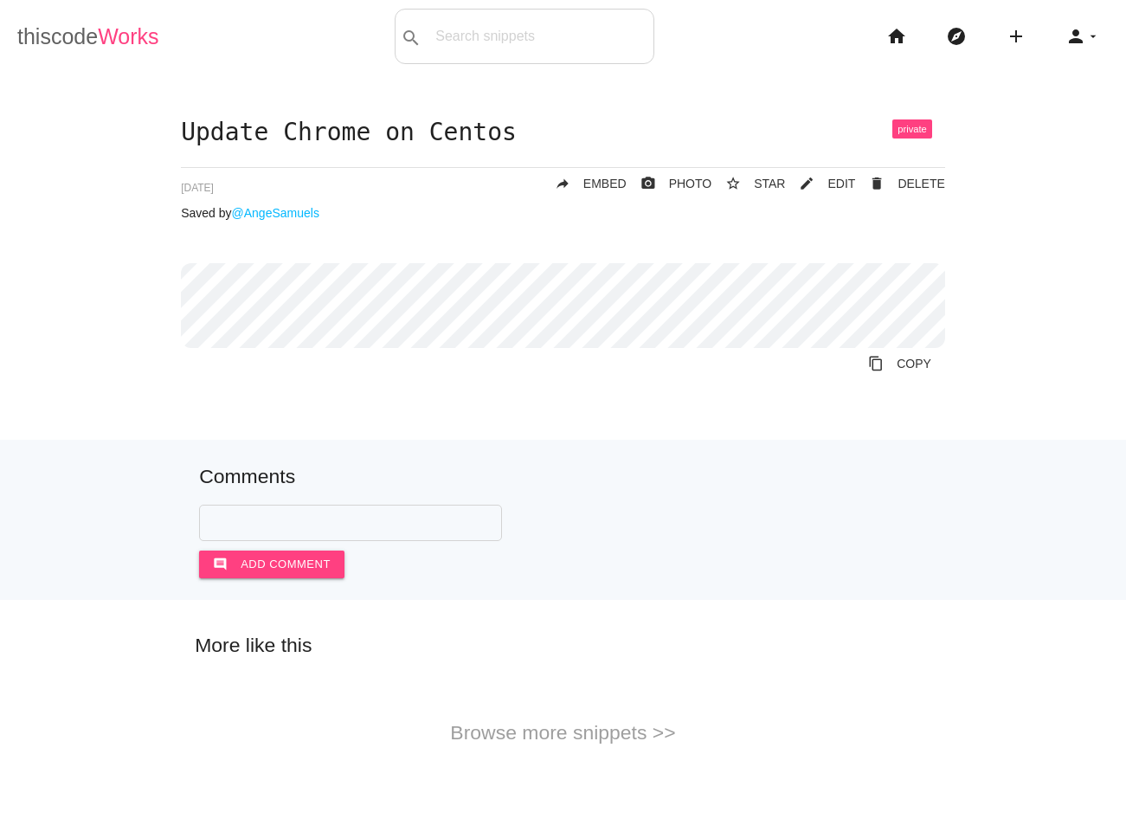
click at [48, 29] on link "thiscode Works" at bounding box center [88, 36] width 142 height 55
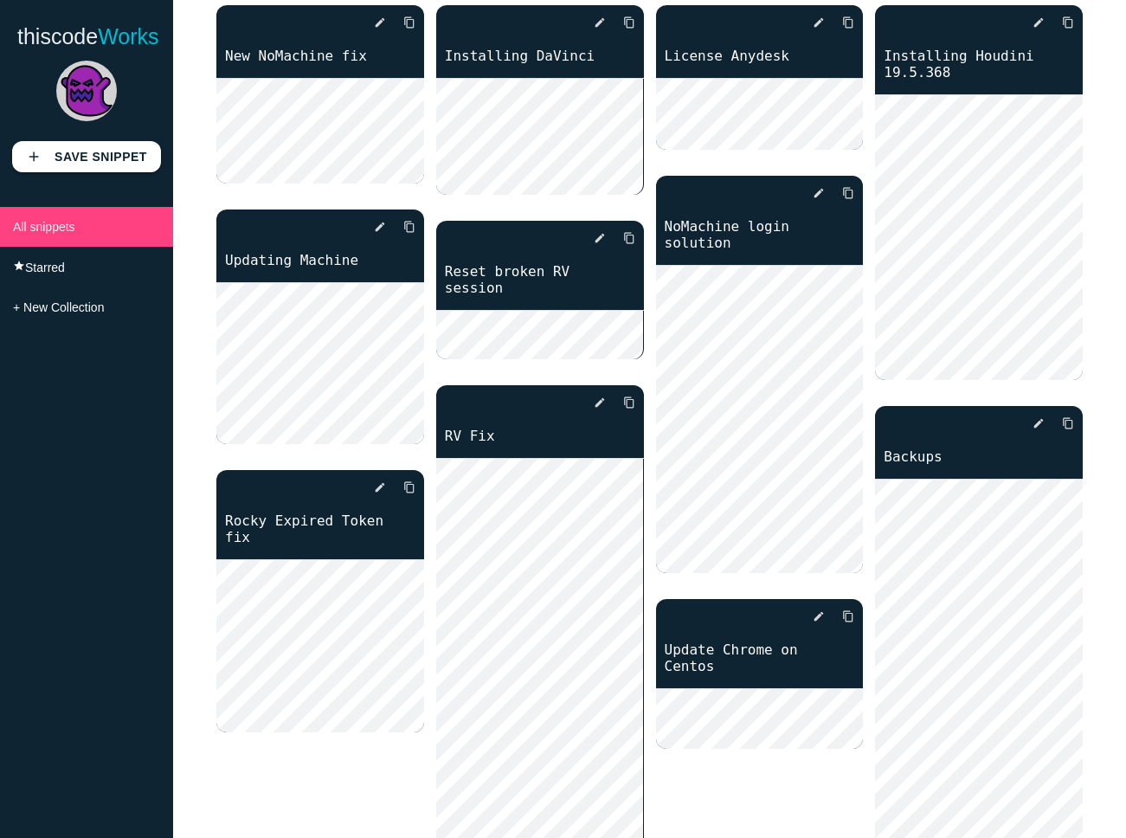
scroll to position [267, 0]
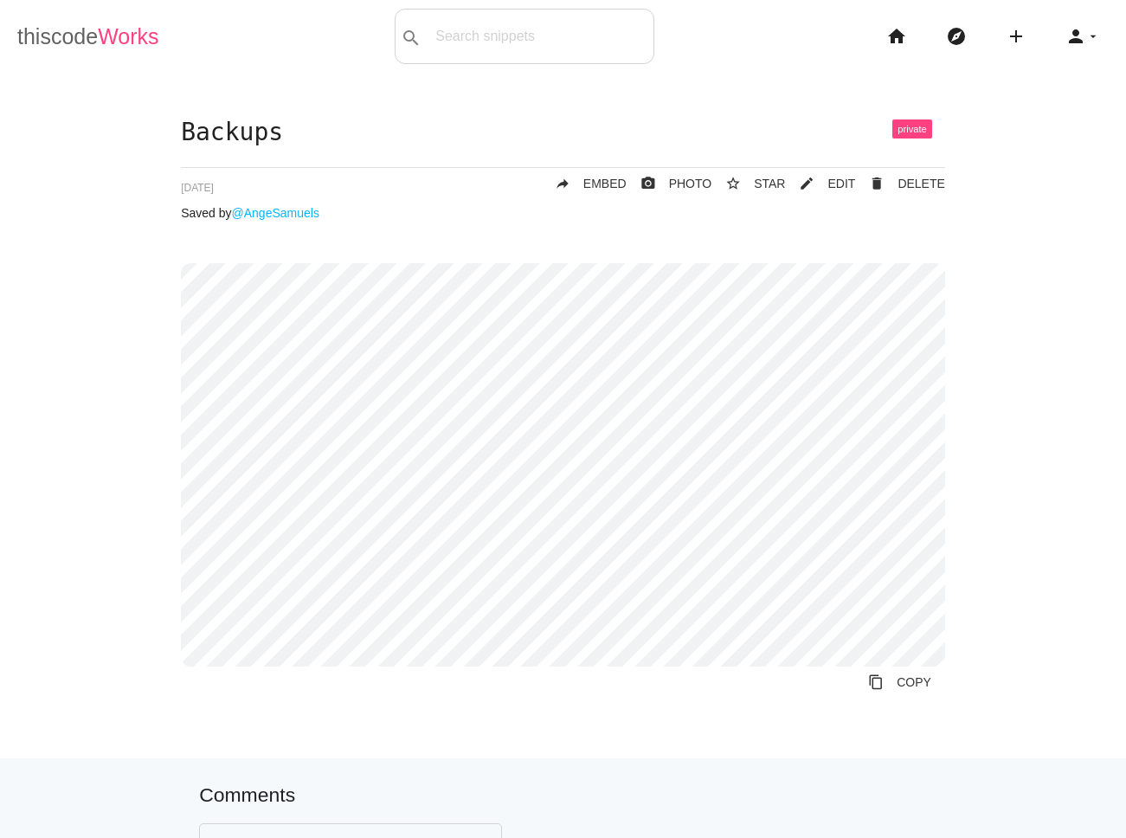
click at [53, 45] on link "thiscode Works" at bounding box center [88, 36] width 142 height 55
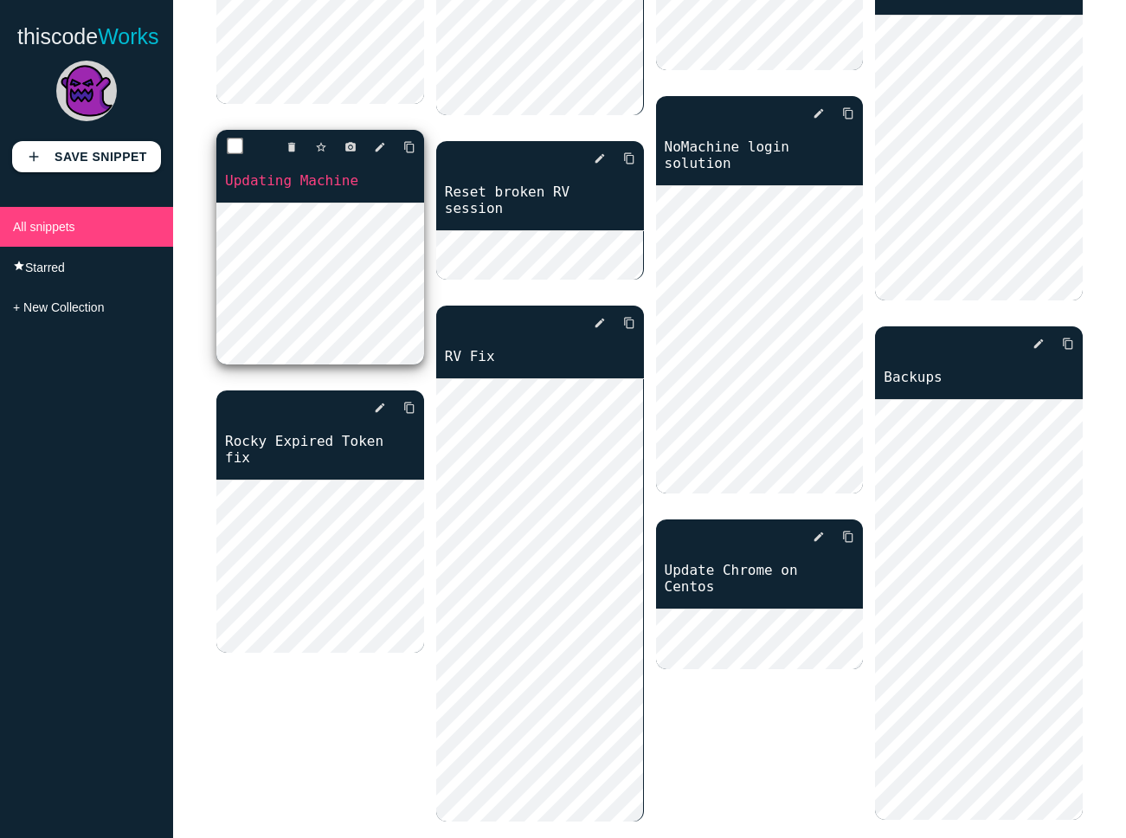
scroll to position [267, 0]
